Goal: Task Accomplishment & Management: Use online tool/utility

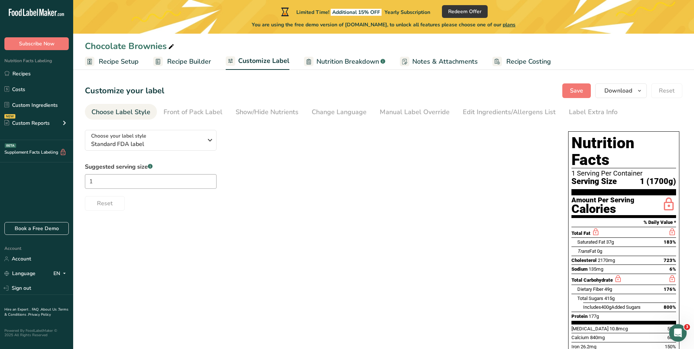
click at [132, 63] on span "Recipe Setup" at bounding box center [119, 62] width 40 height 10
click at [118, 59] on span "Recipe Setup" at bounding box center [119, 62] width 40 height 10
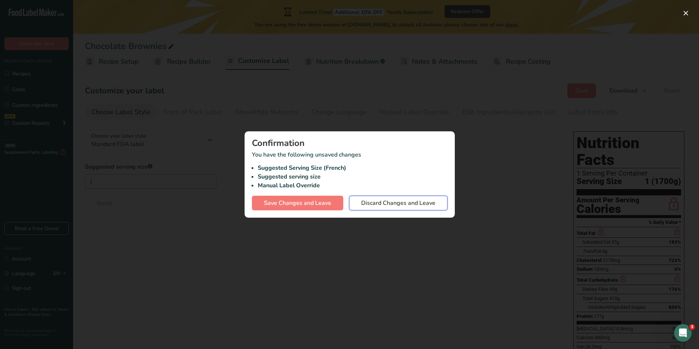
click at [376, 202] on span "Discard Changes and Leave" at bounding box center [398, 203] width 74 height 9
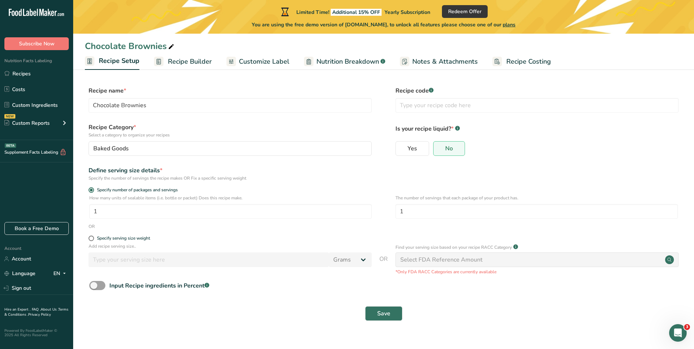
click at [189, 61] on span "Recipe Builder" at bounding box center [190, 62] width 44 height 10
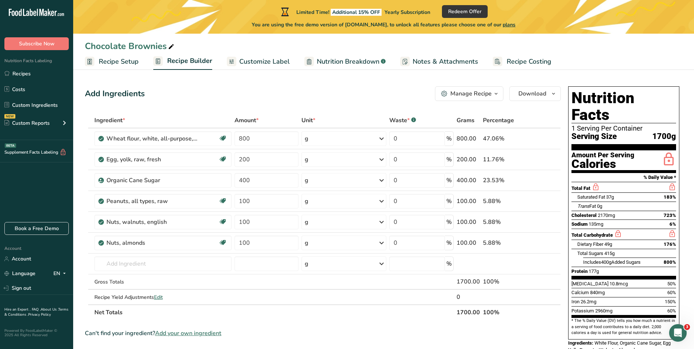
click at [118, 58] on span "Recipe Setup" at bounding box center [119, 62] width 40 height 10
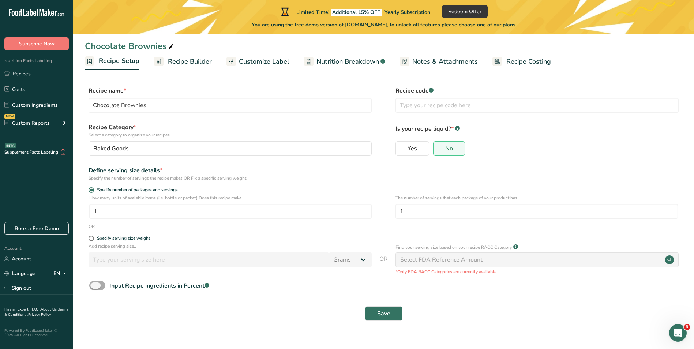
click at [98, 284] on span at bounding box center [97, 285] width 16 height 9
click at [94, 284] on input "Input Recipe ingredients in Percent .a-a{fill:#347362;}.b-a{fill:#fff;}" at bounding box center [91, 285] width 5 height 5
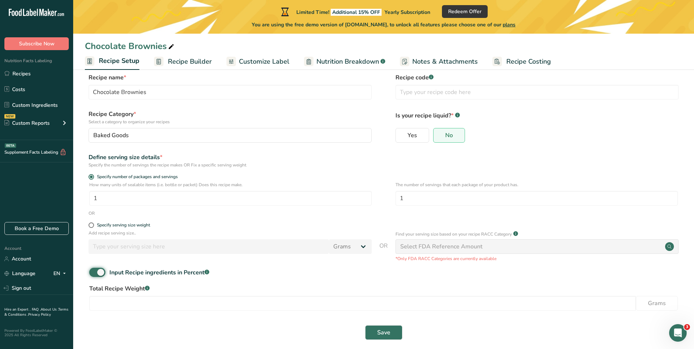
scroll to position [20, 0]
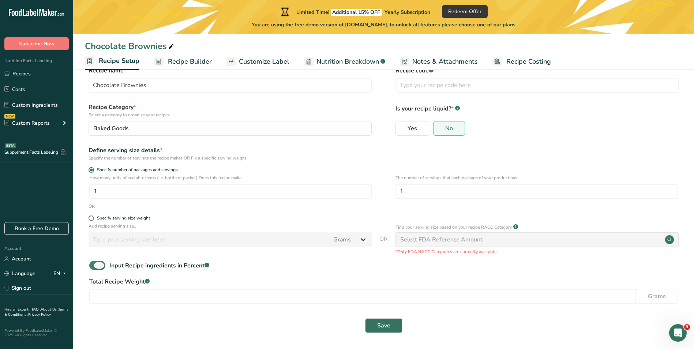
click at [98, 266] on span at bounding box center [97, 265] width 16 height 9
click at [94, 266] on input "Input Recipe ingredients in Percent .a-a{fill:#347362;}.b-a{fill:#fff;}" at bounding box center [91, 265] width 5 height 5
checkbox input "false"
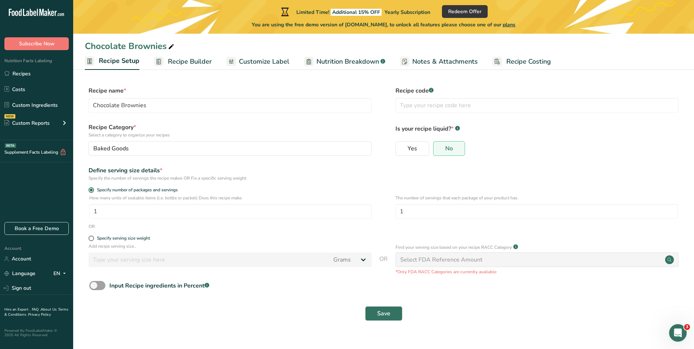
click at [189, 57] on span "Recipe Builder" at bounding box center [190, 62] width 44 height 10
